Goal: Task Accomplishment & Management: Use online tool/utility

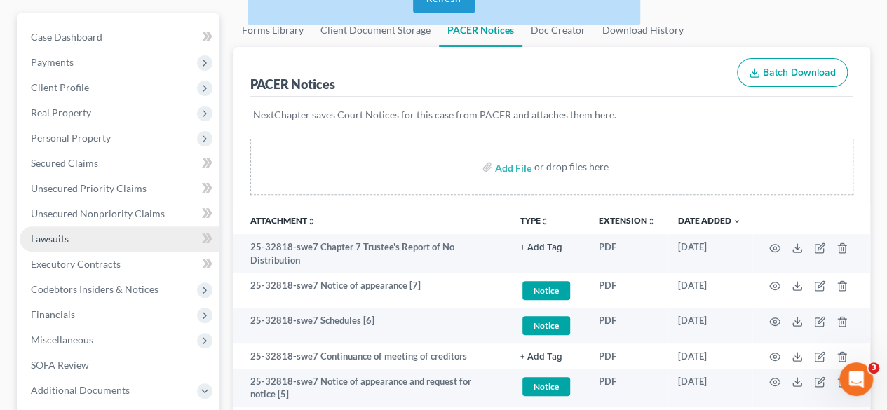
scroll to position [147, 0]
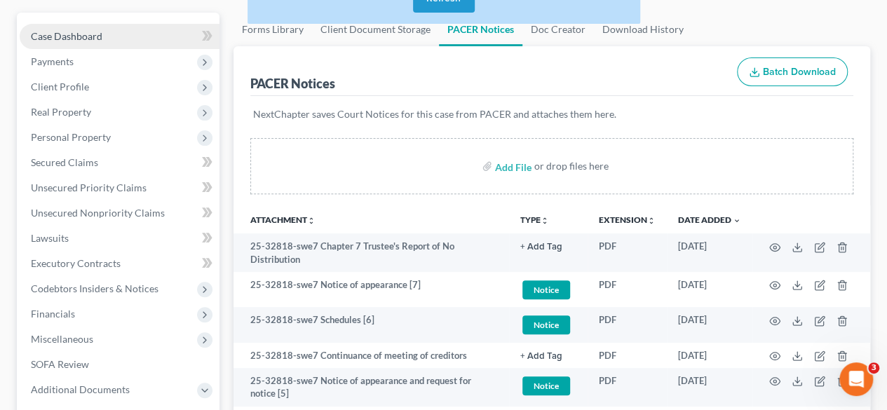
click at [108, 29] on link "Case Dashboard" at bounding box center [120, 36] width 200 height 25
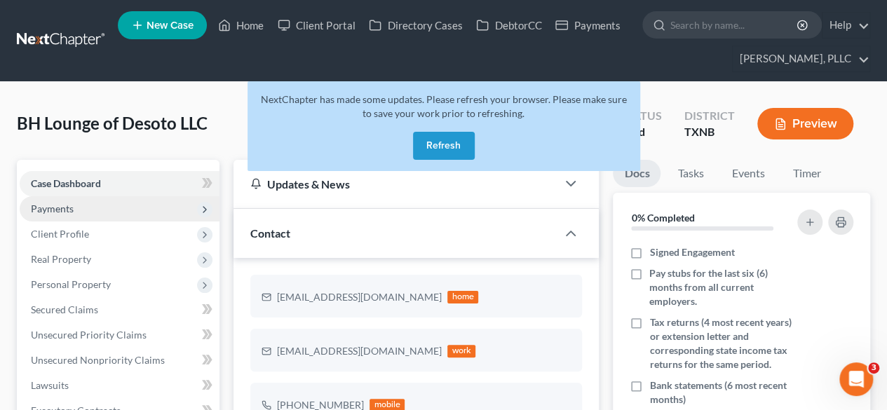
click at [140, 200] on span "Payments" at bounding box center [120, 208] width 200 height 25
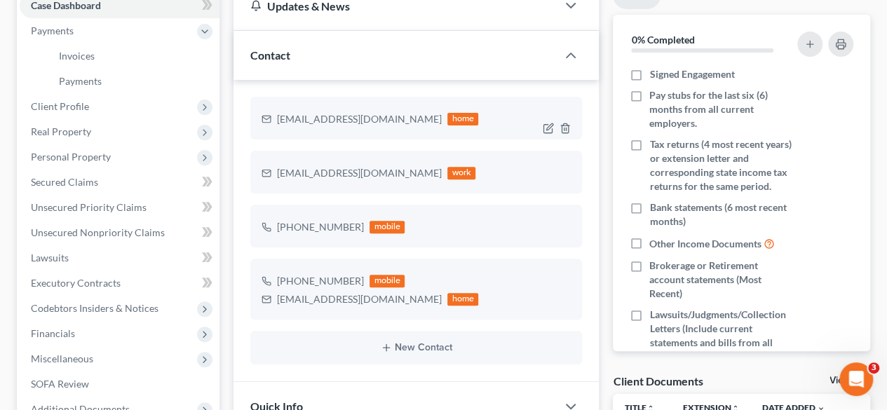
scroll to position [184, 0]
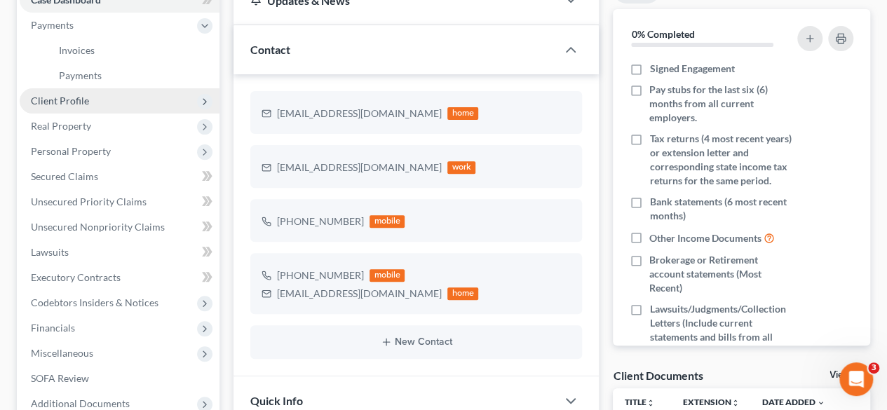
click at [72, 104] on span "Client Profile" at bounding box center [60, 101] width 58 height 12
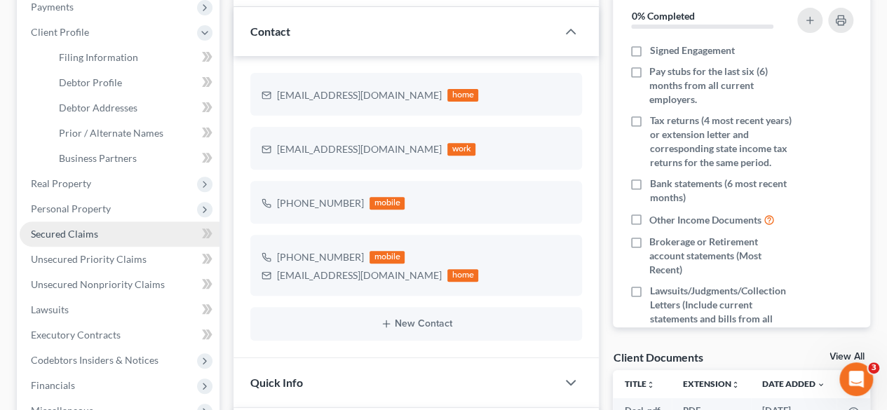
scroll to position [193, 0]
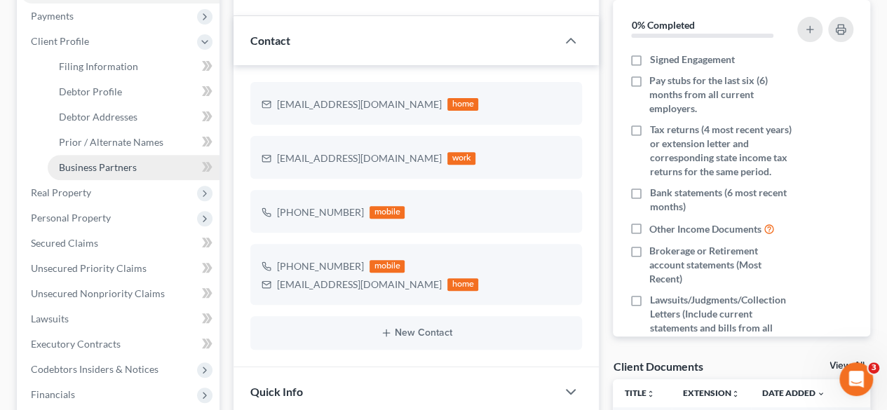
click at [129, 168] on span "Business Partners" at bounding box center [98, 167] width 78 height 12
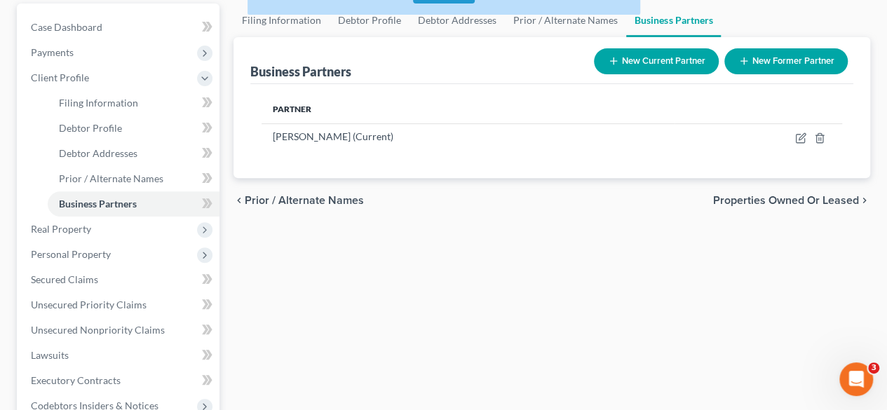
scroll to position [161, 0]
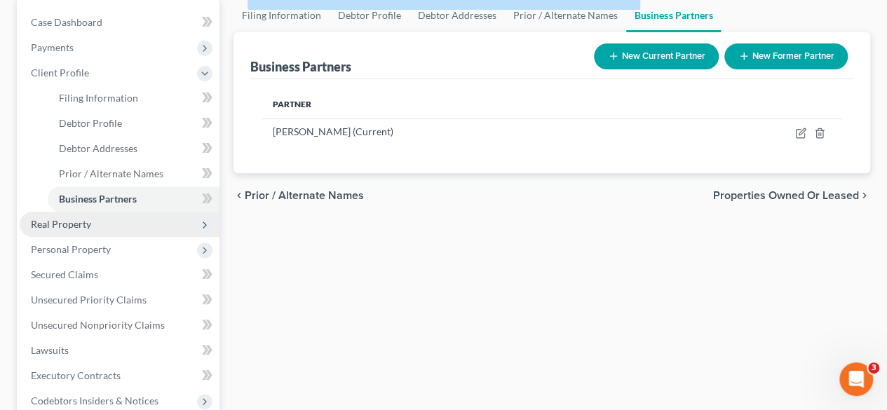
click at [83, 226] on span "Real Property" at bounding box center [61, 224] width 60 height 12
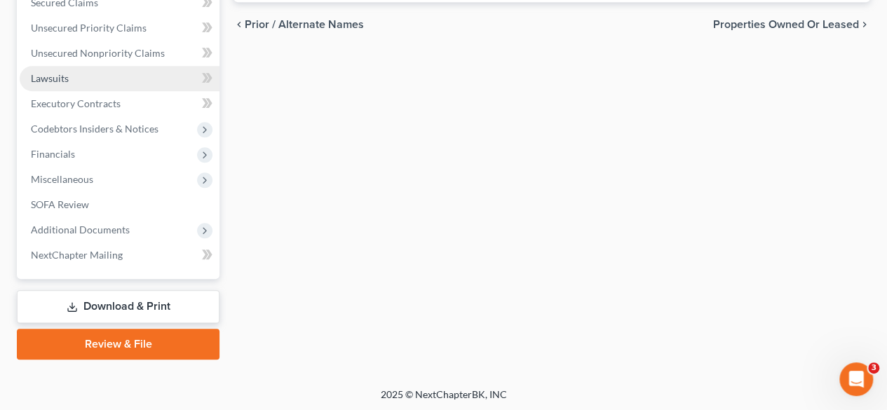
scroll to position [0, 0]
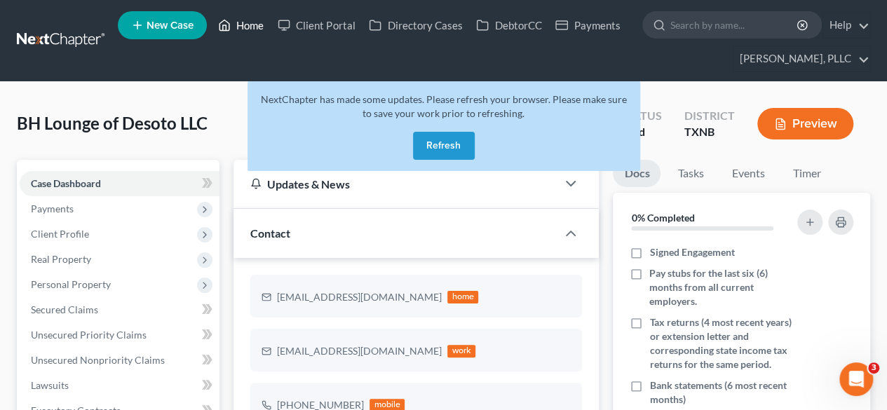
click at [260, 30] on link "Home" at bounding box center [241, 25] width 60 height 25
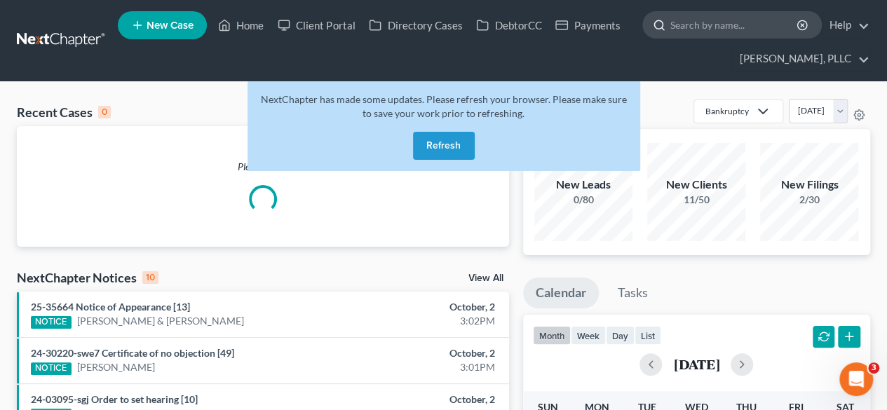
click at [700, 28] on input "search" at bounding box center [735, 25] width 128 height 26
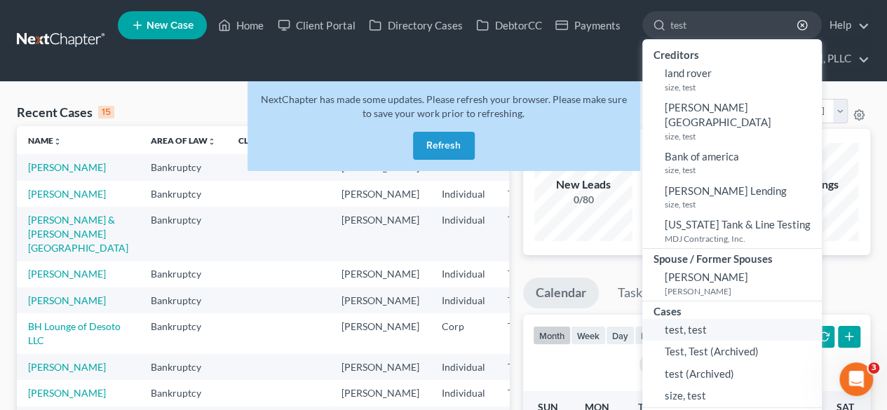
type input "test"
click at [696, 323] on span "test, test" at bounding box center [686, 329] width 42 height 13
select select "13"
select select "4"
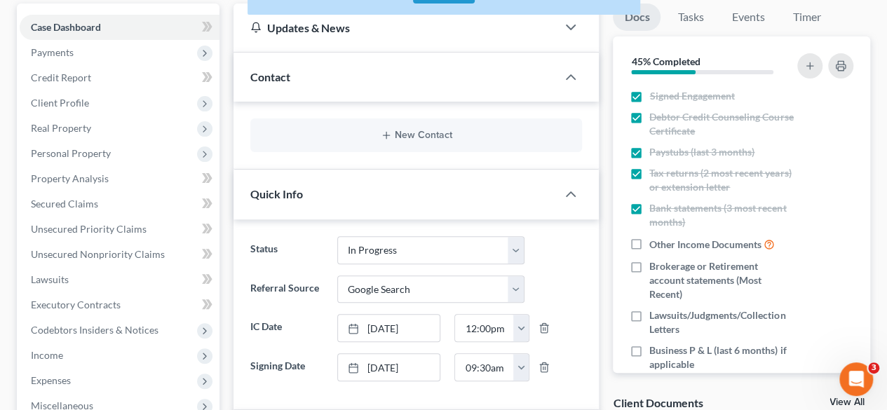
scroll to position [156, 0]
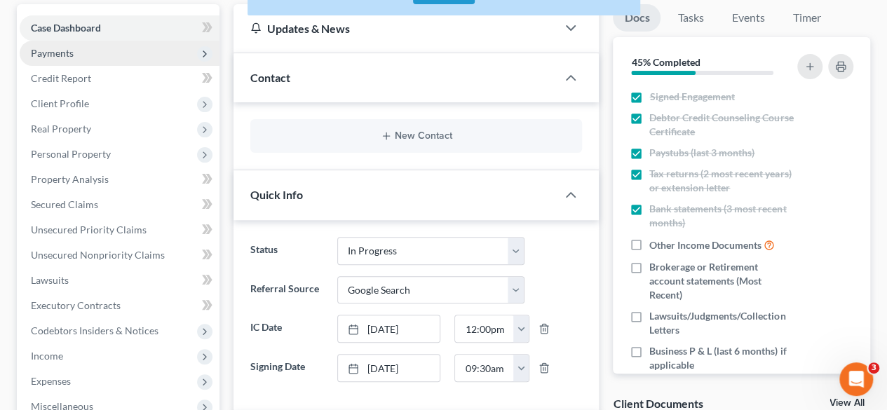
click at [74, 51] on span "Payments" at bounding box center [120, 53] width 200 height 25
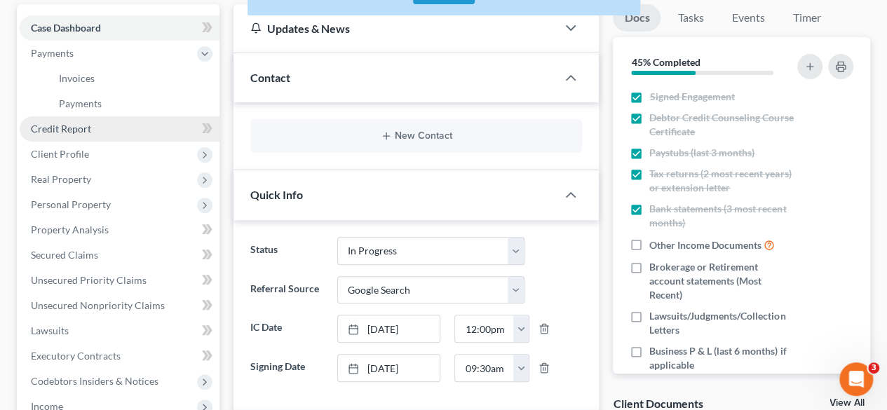
click at [76, 130] on span "Credit Report" at bounding box center [61, 129] width 60 height 12
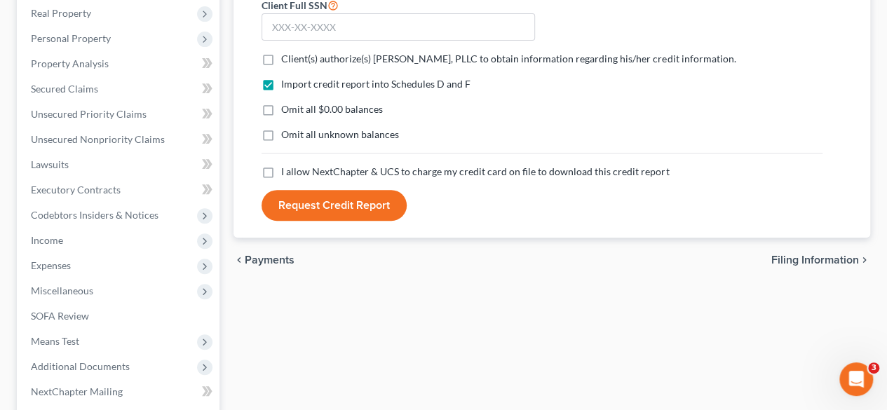
scroll to position [272, 0]
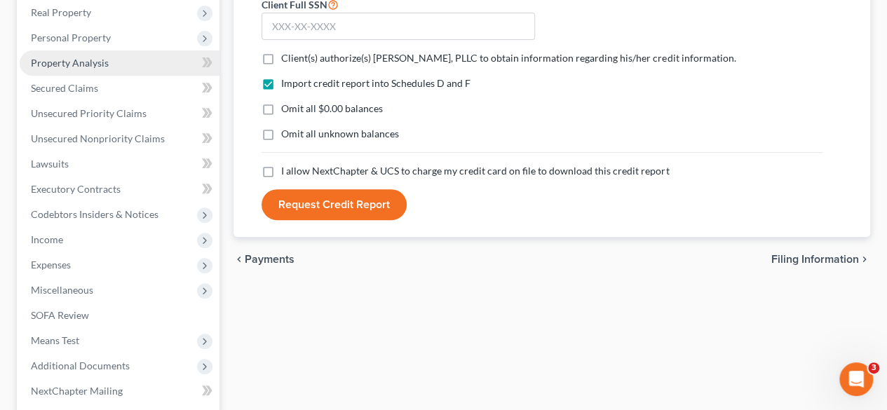
click at [108, 65] on link "Property Analysis" at bounding box center [120, 63] width 200 height 25
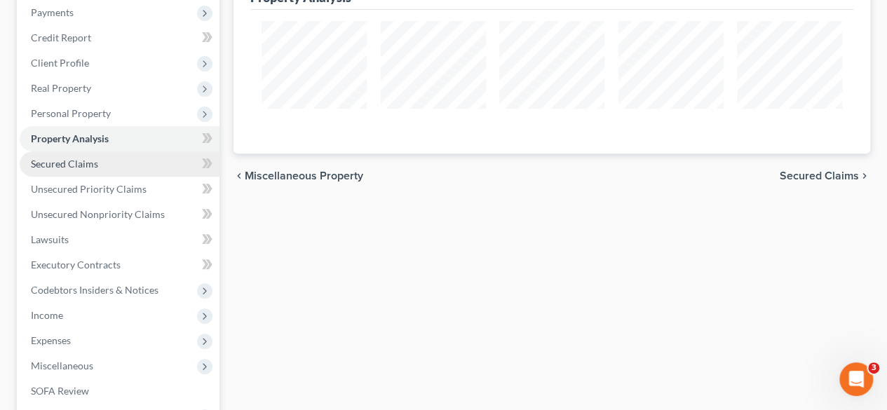
click at [67, 163] on span "Secured Claims" at bounding box center [64, 164] width 67 height 12
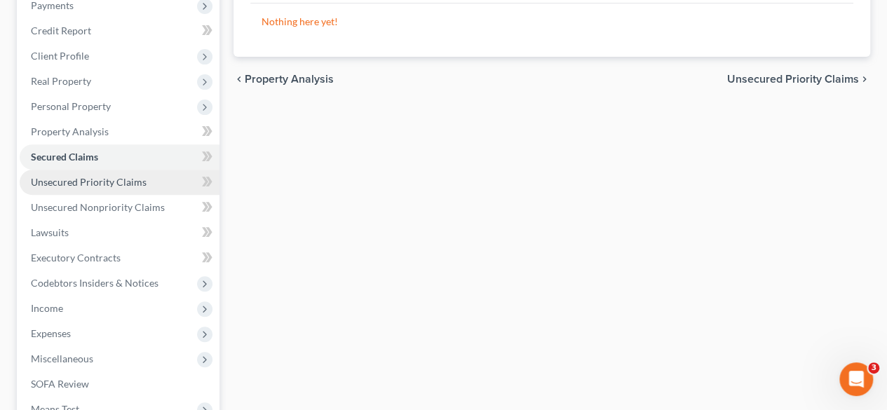
click at [84, 178] on span "Unsecured Priority Claims" at bounding box center [89, 182] width 116 height 12
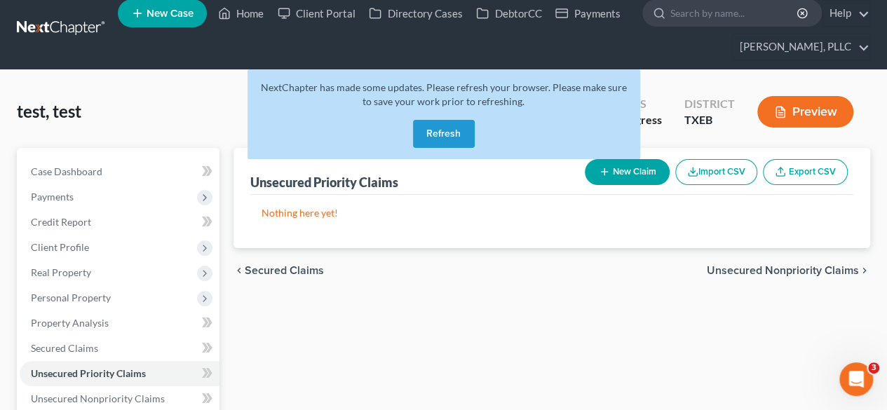
scroll to position [11, 0]
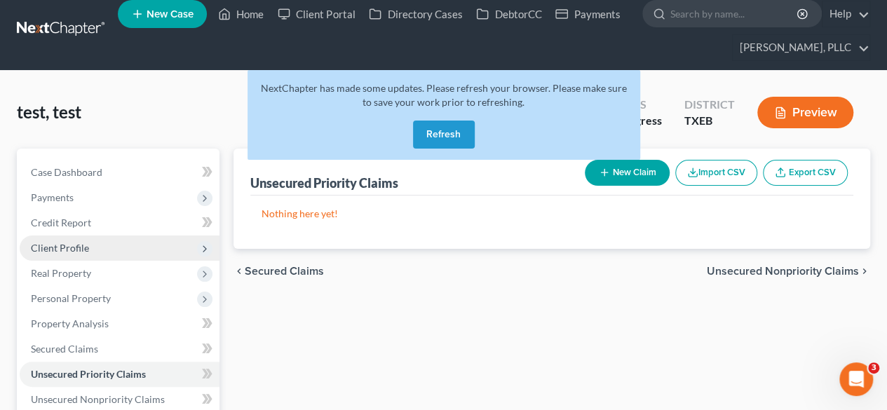
click at [86, 242] on span "Client Profile" at bounding box center [60, 248] width 58 height 12
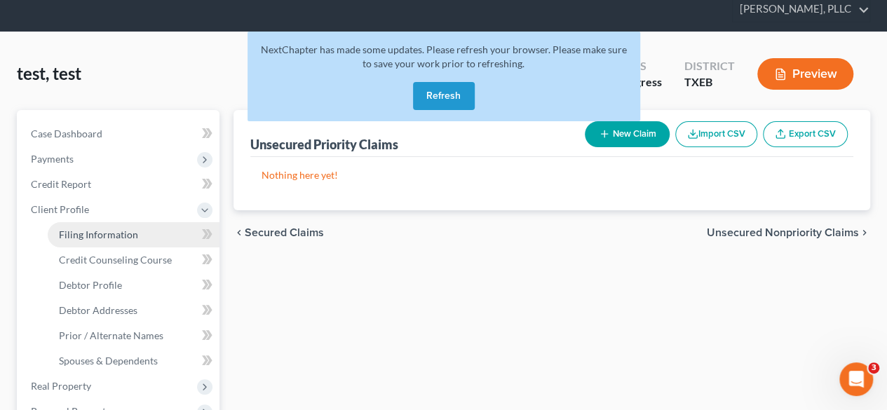
scroll to position [49, 0]
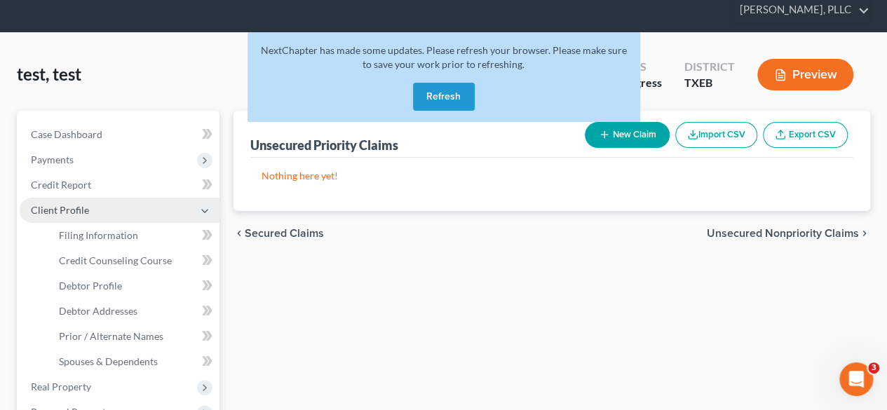
click at [79, 206] on span "Client Profile" at bounding box center [60, 210] width 58 height 12
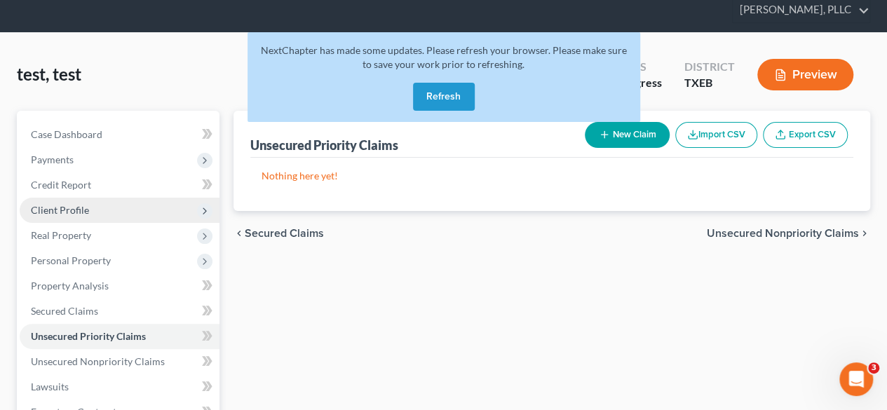
click at [77, 209] on span "Client Profile" at bounding box center [60, 210] width 58 height 12
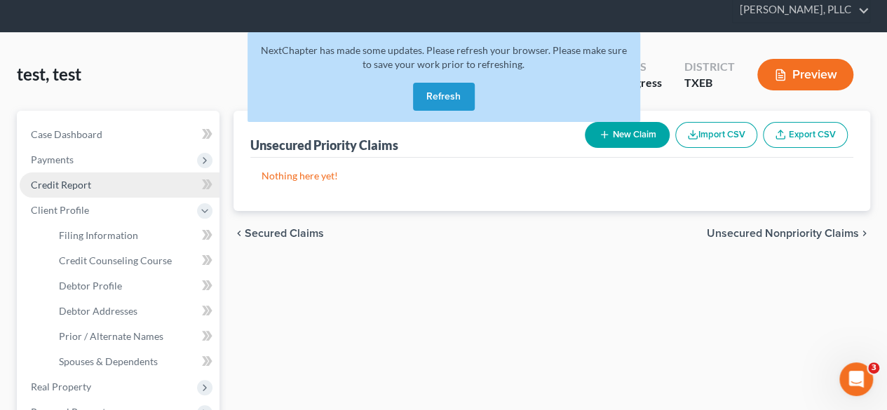
click at [104, 184] on link "Credit Report" at bounding box center [120, 185] width 200 height 25
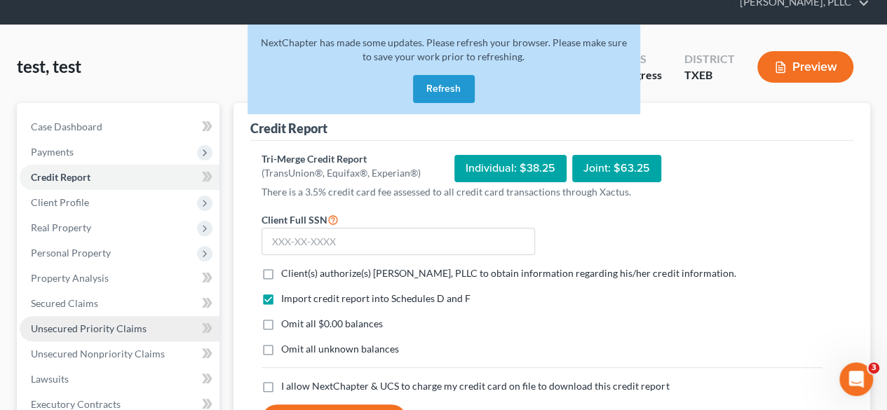
scroll to position [54, 0]
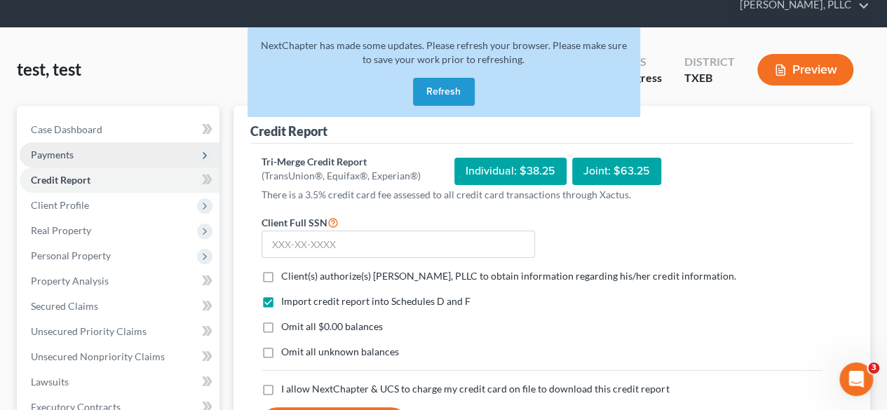
click at [102, 149] on span "Payments" at bounding box center [120, 154] width 200 height 25
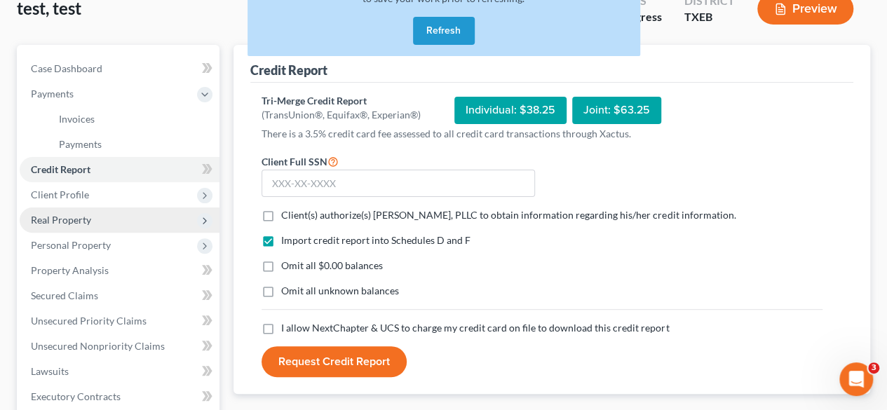
scroll to position [116, 0]
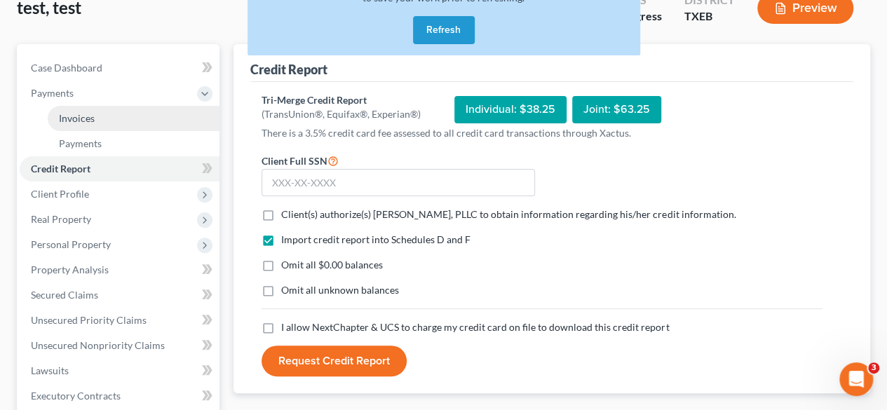
click at [69, 121] on span "Invoices" at bounding box center [77, 118] width 36 height 12
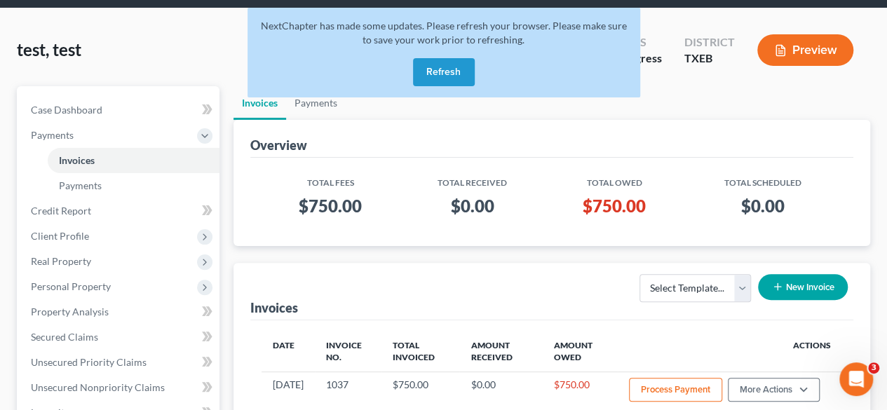
scroll to position [74, 0]
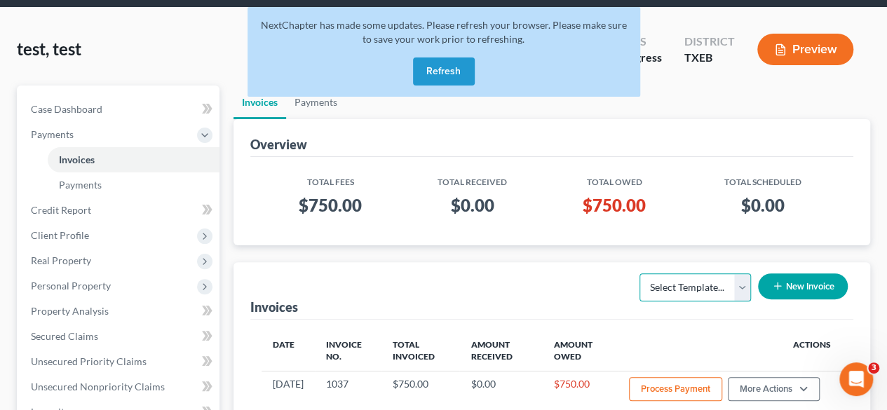
click at [688, 292] on select "Select Template... Invoice" at bounding box center [696, 288] width 112 height 28
select select "0"
click at [640, 274] on select "Select Template... Invoice" at bounding box center [696, 288] width 112 height 28
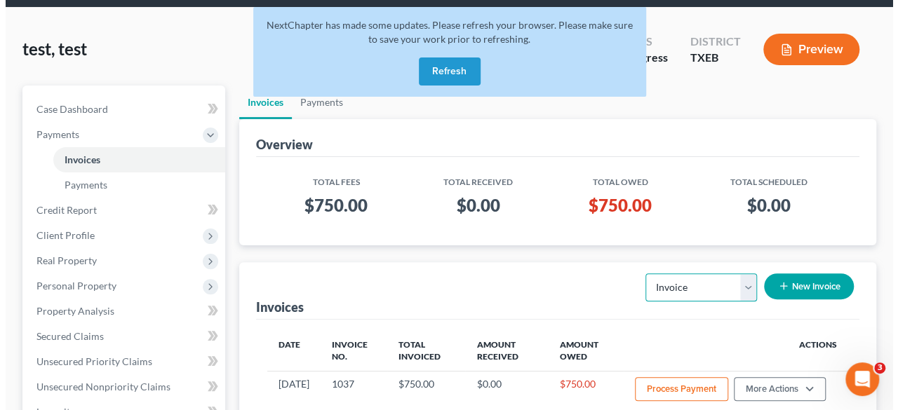
scroll to position [196, 0]
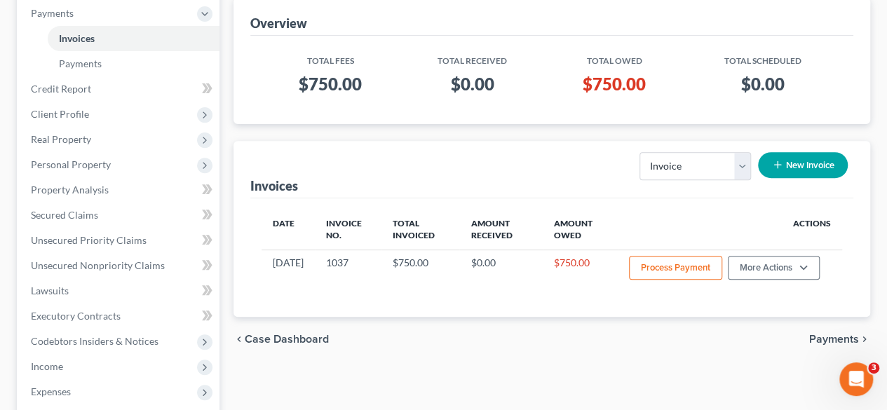
click at [804, 167] on button "New Invoice" at bounding box center [803, 165] width 90 height 26
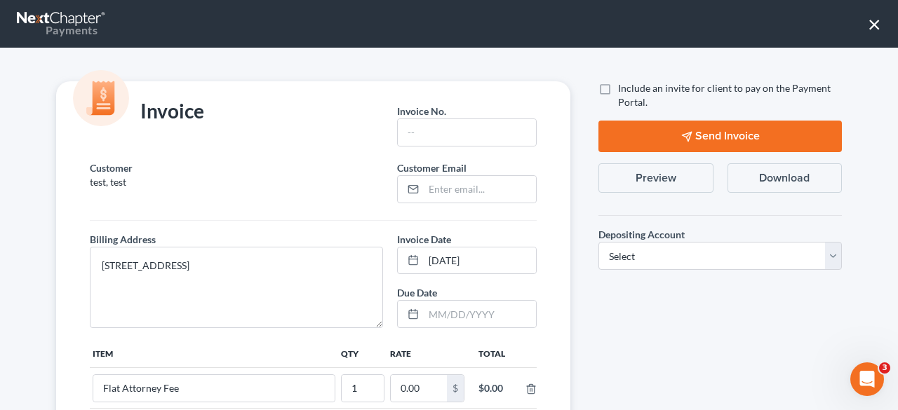
scroll to position [2, 0]
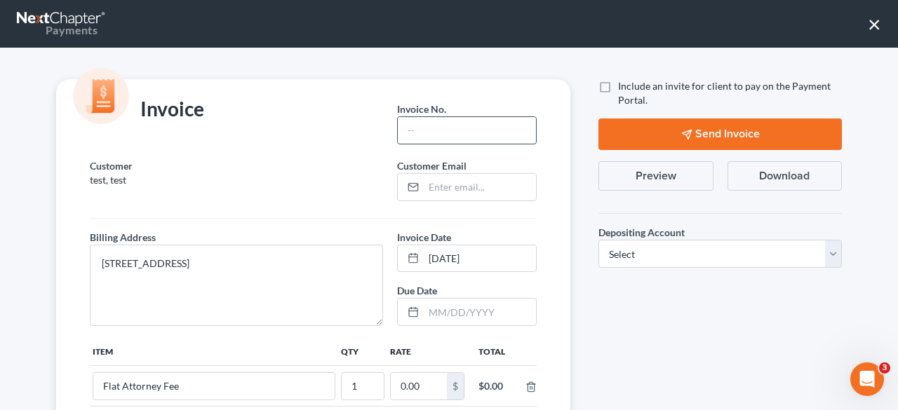
click at [409, 133] on input "text" at bounding box center [467, 130] width 138 height 27
type input "s"
type input "S0001"
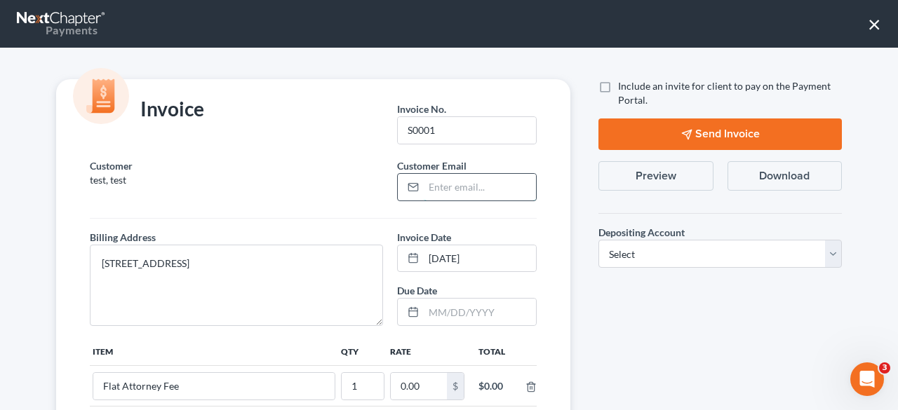
click at [459, 184] on input "email" at bounding box center [480, 187] width 112 height 27
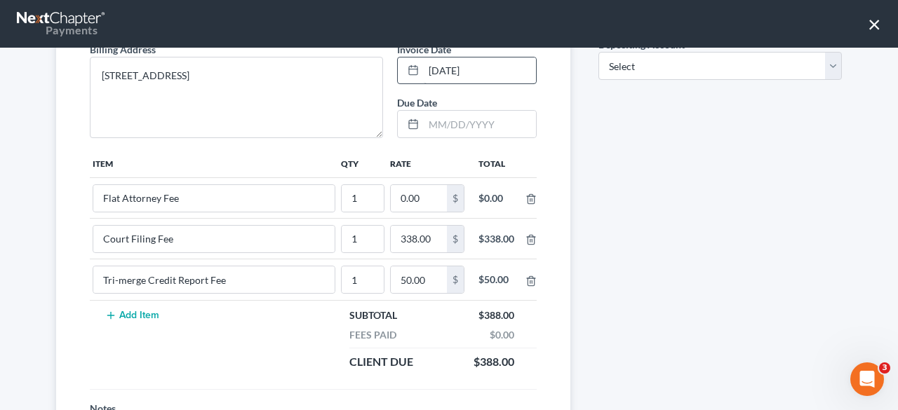
scroll to position [191, 0]
